Goal: Find specific fact: Find specific fact

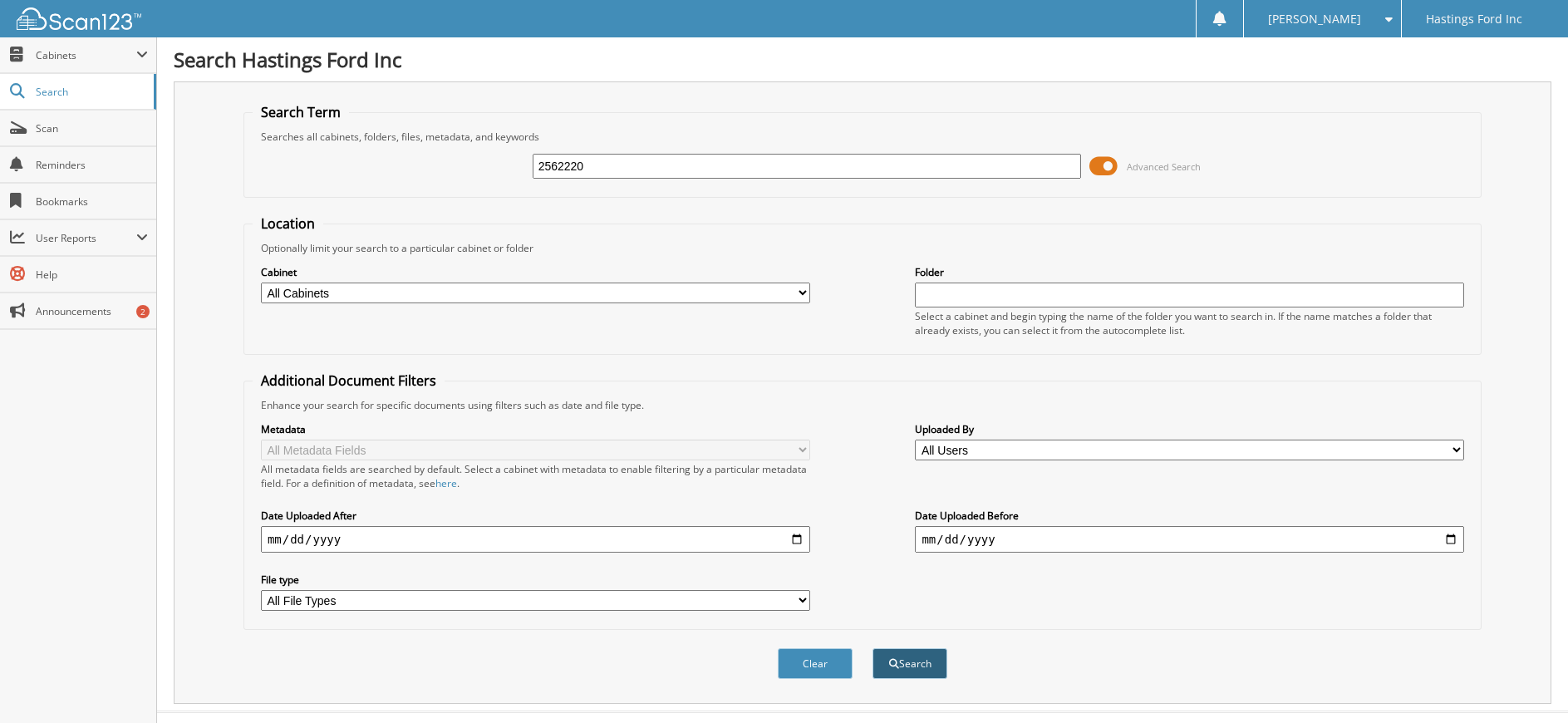
type input "2562220"
click at [912, 671] on button "Search" at bounding box center [910, 663] width 75 height 30
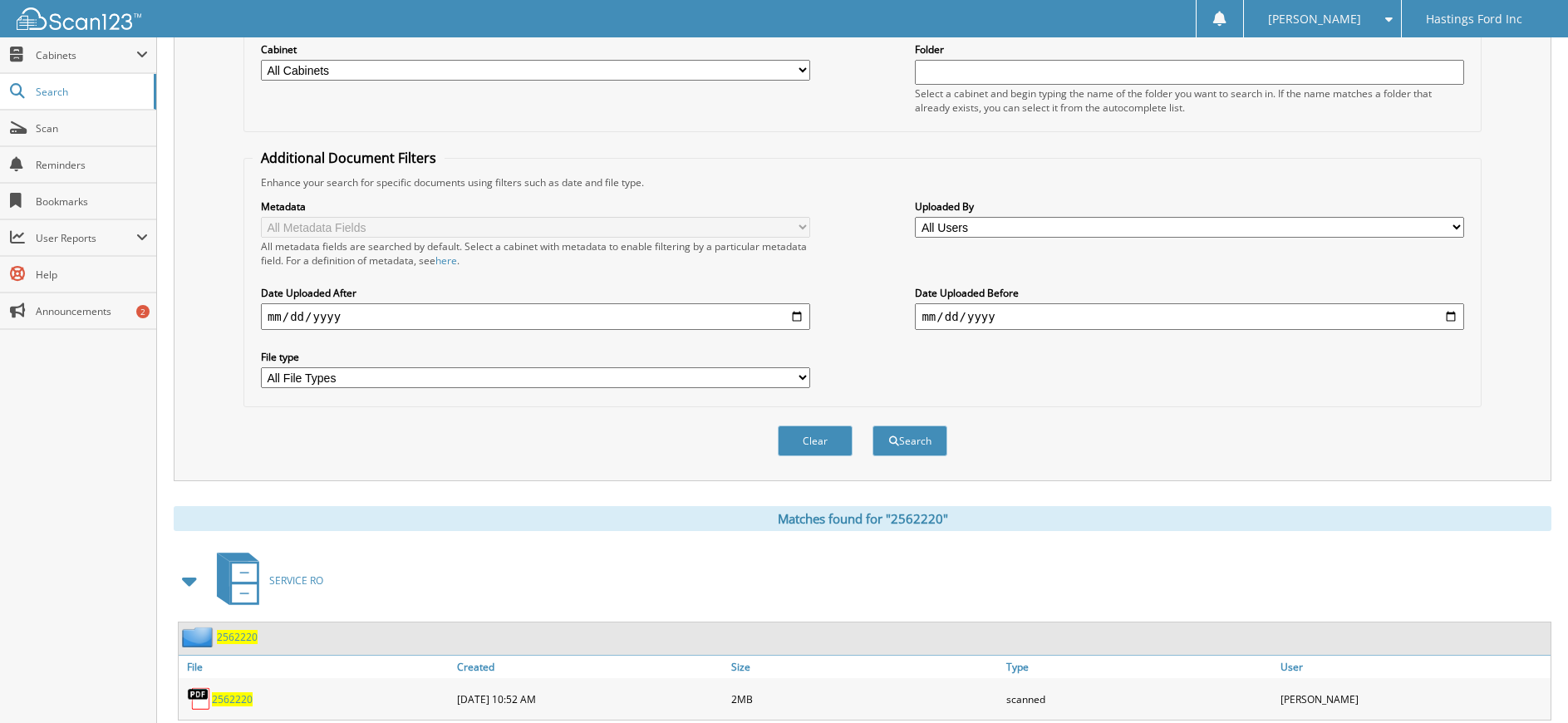
scroll to position [271, 0]
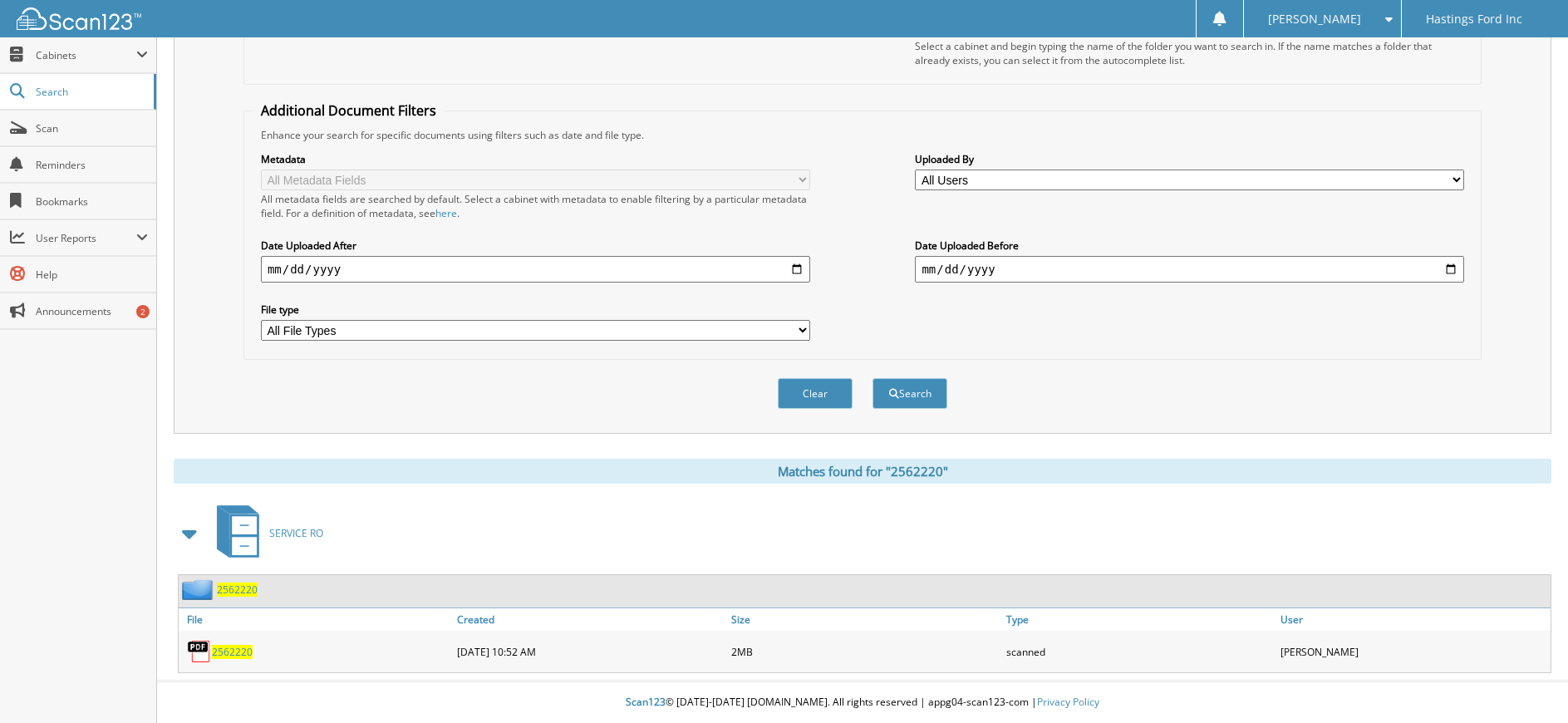
click at [225, 648] on span "2562220" at bounding box center [232, 652] width 41 height 14
